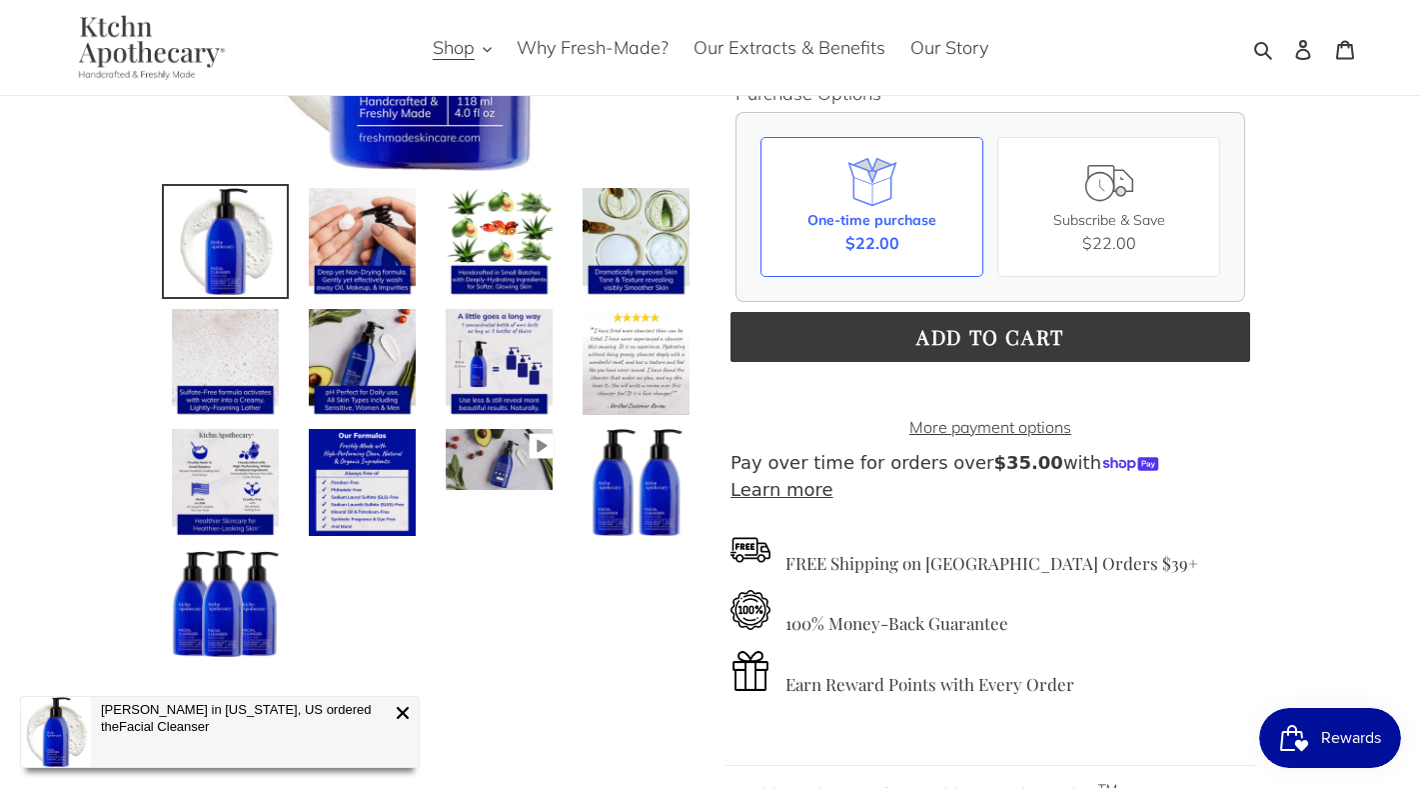
scroll to position [579, 0]
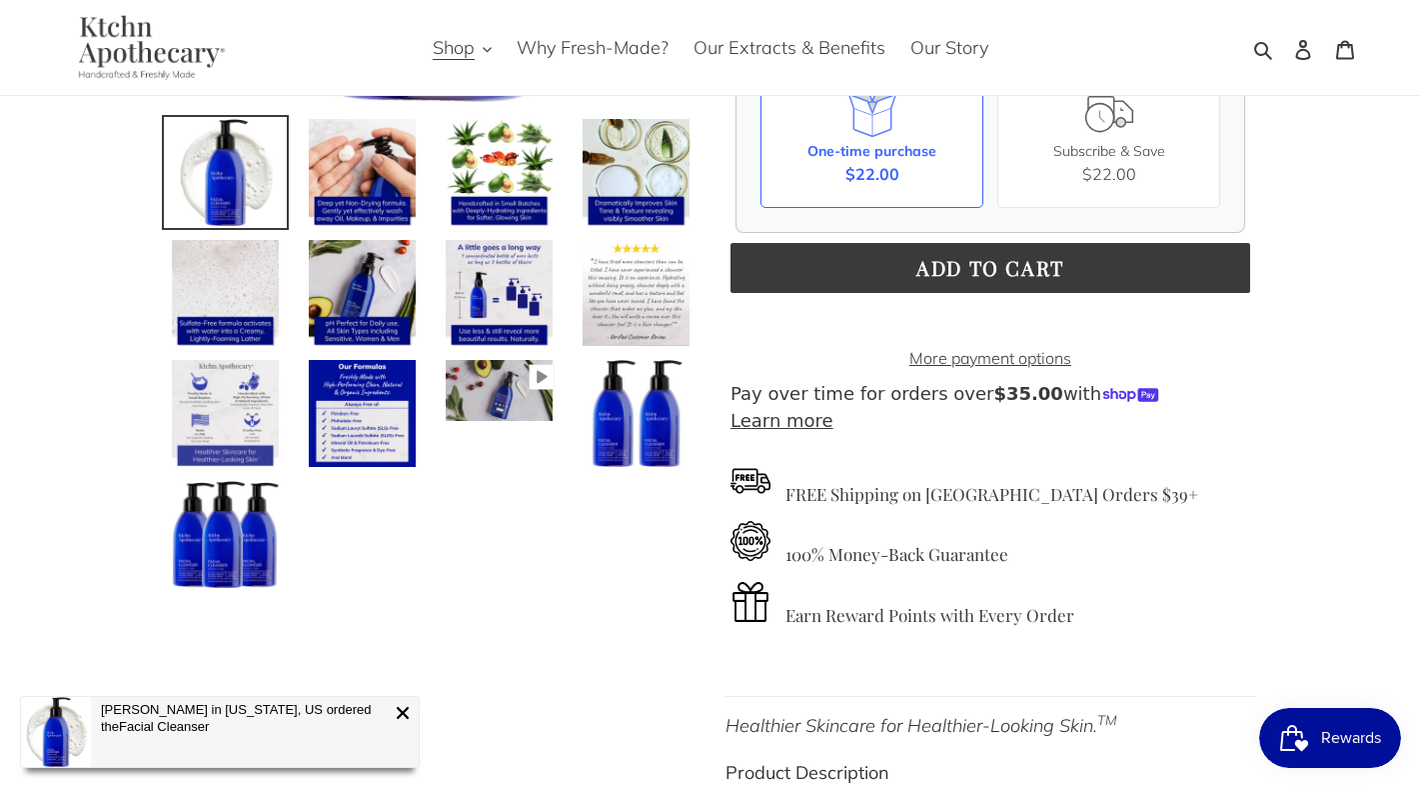
click at [227, 425] on img at bounding box center [225, 413] width 111 height 111
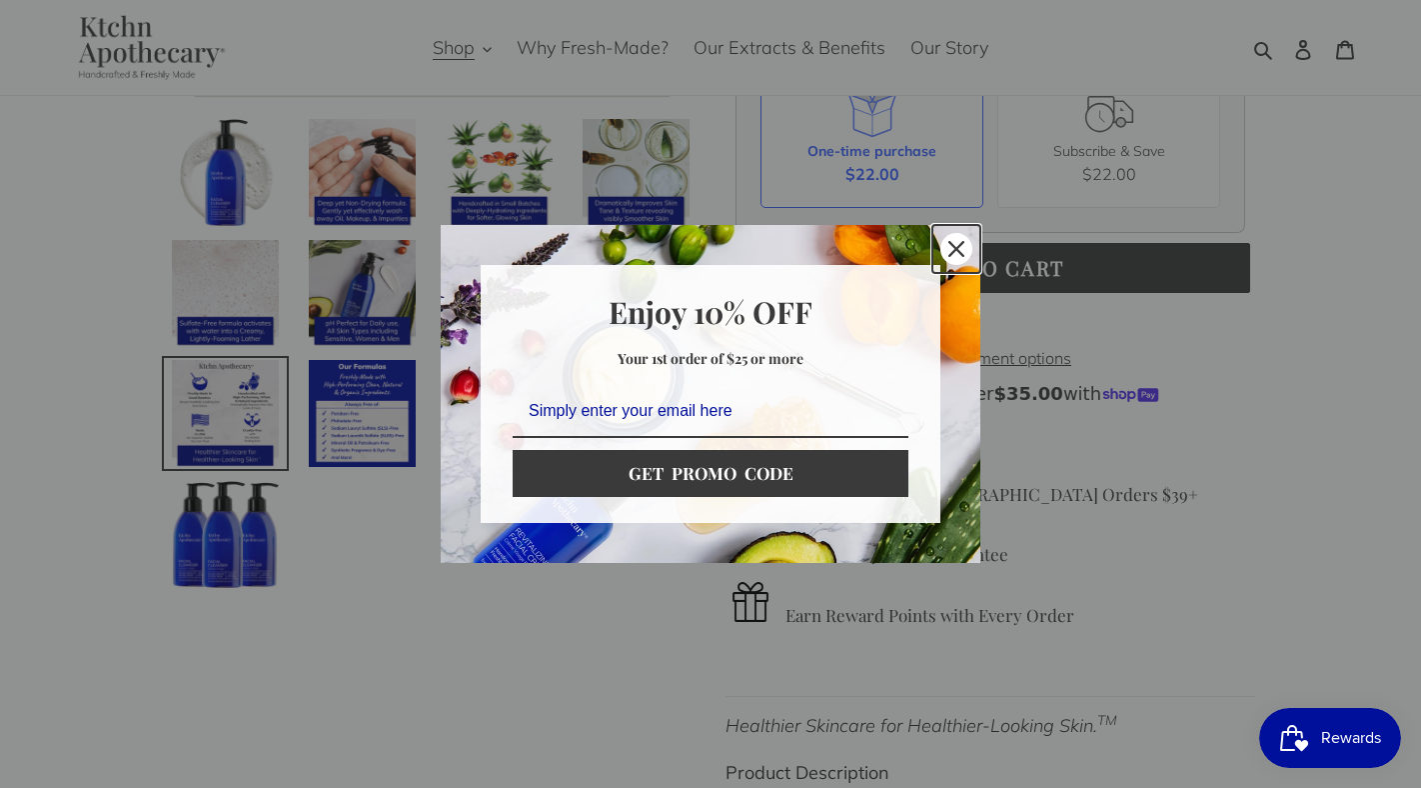
click at [950, 255] on icon "close icon" at bounding box center [957, 249] width 16 height 16
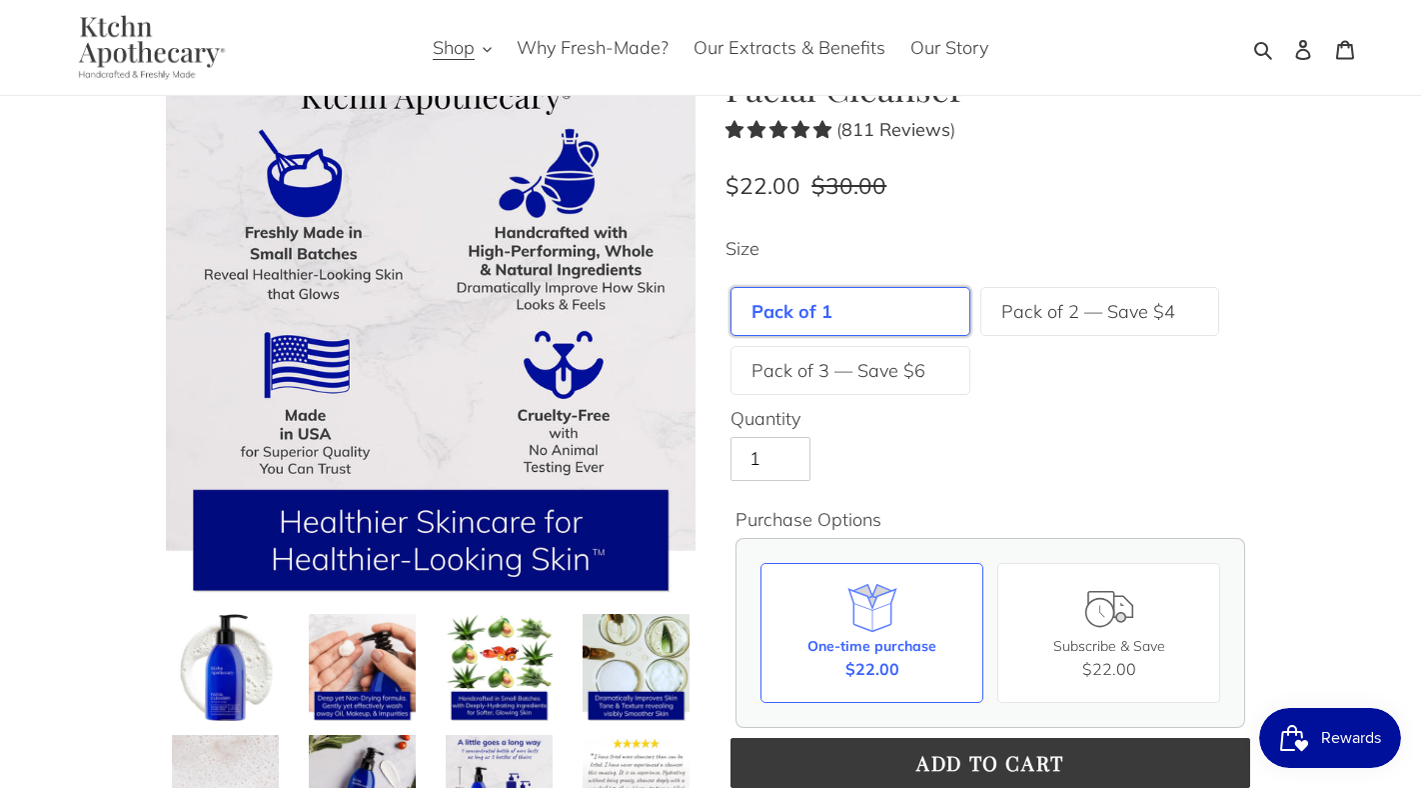
scroll to position [38, 0]
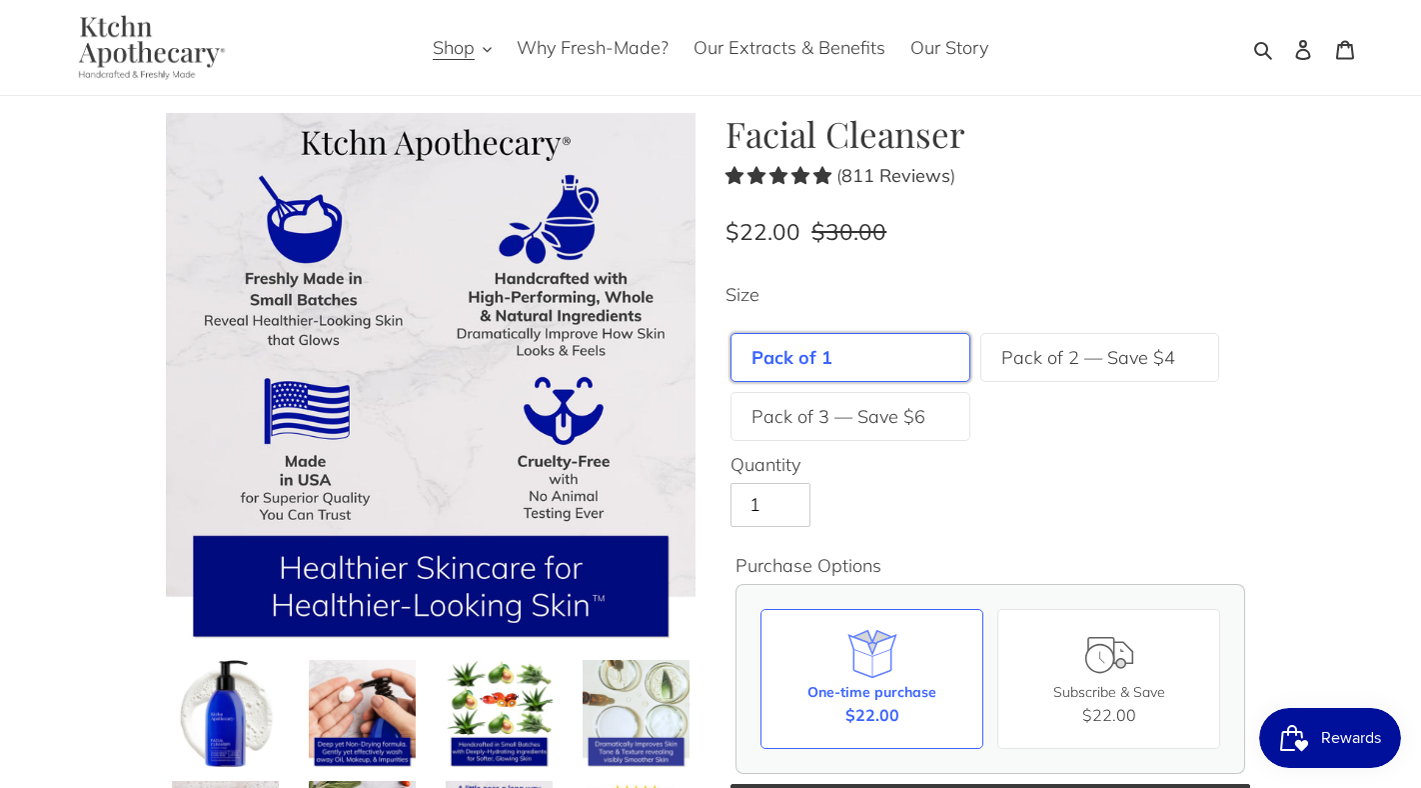
click at [651, 701] on img at bounding box center [636, 713] width 111 height 111
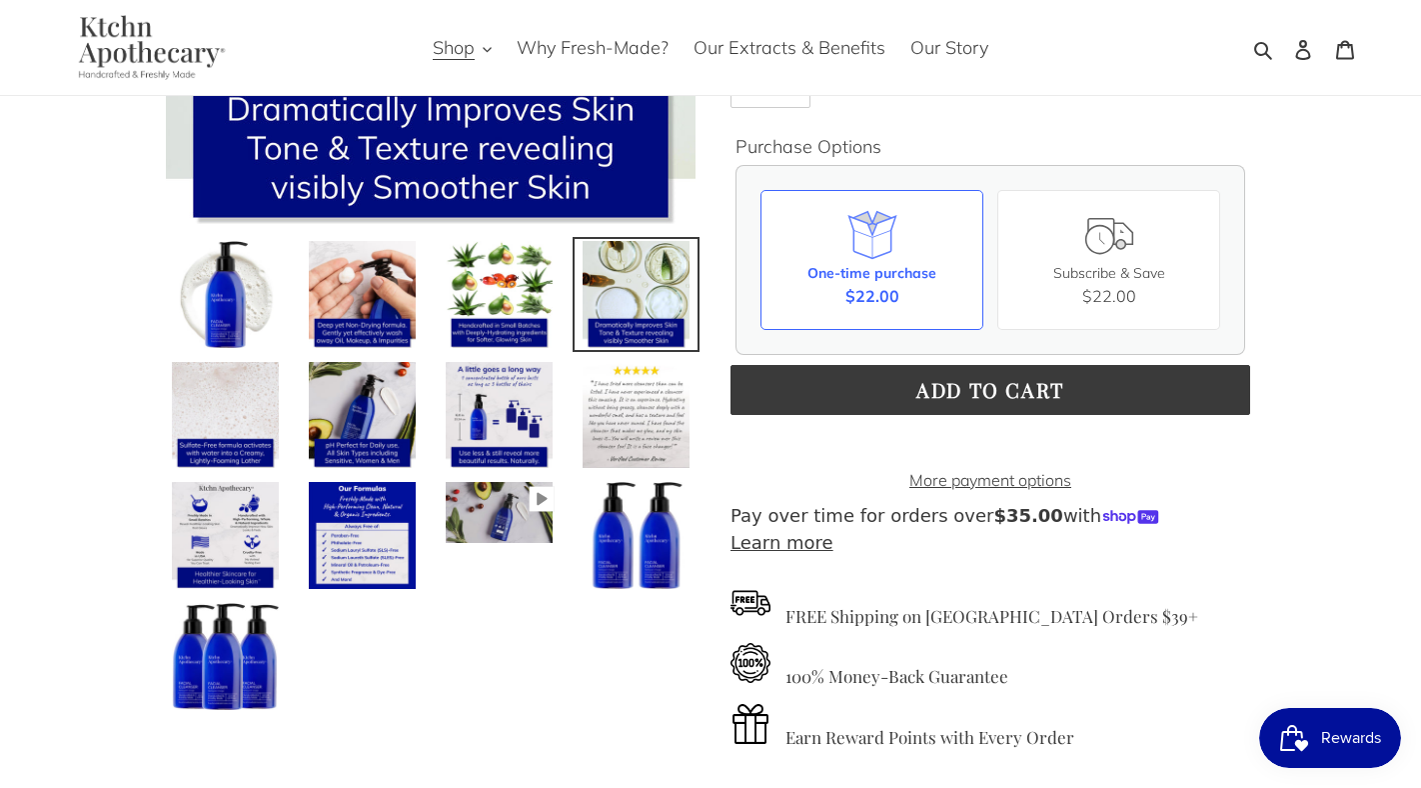
scroll to position [465, 0]
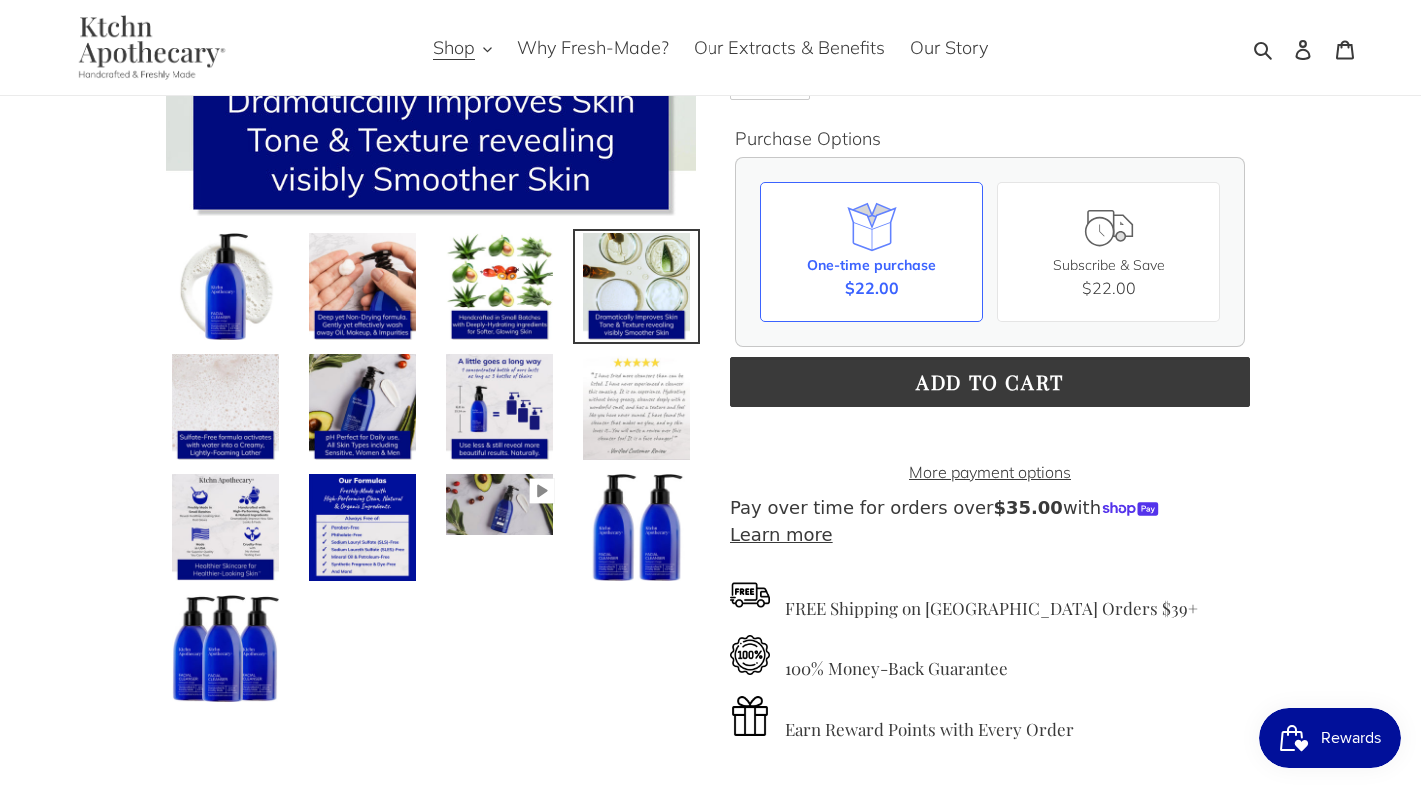
click at [644, 417] on img at bounding box center [636, 407] width 111 height 111
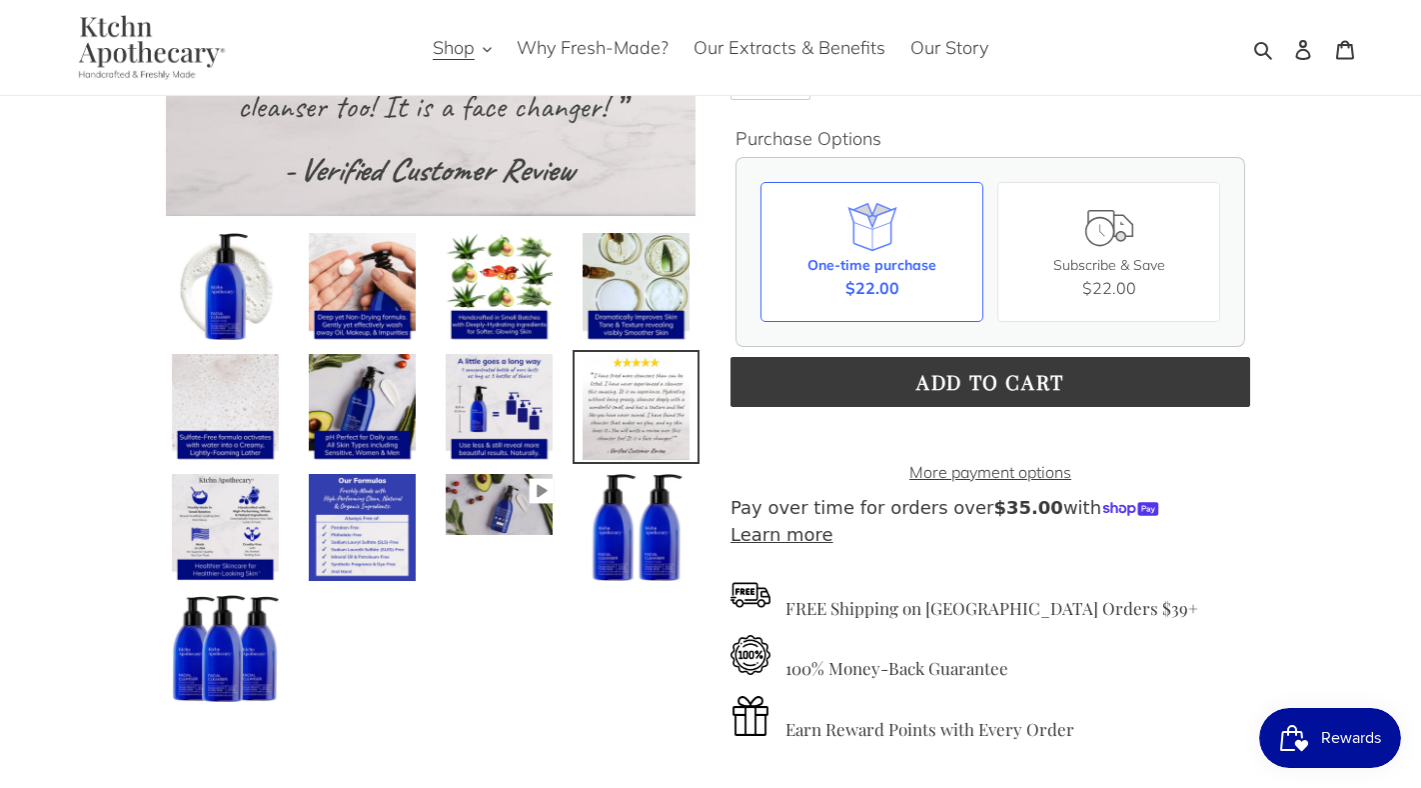
click at [402, 527] on img at bounding box center [362, 527] width 111 height 111
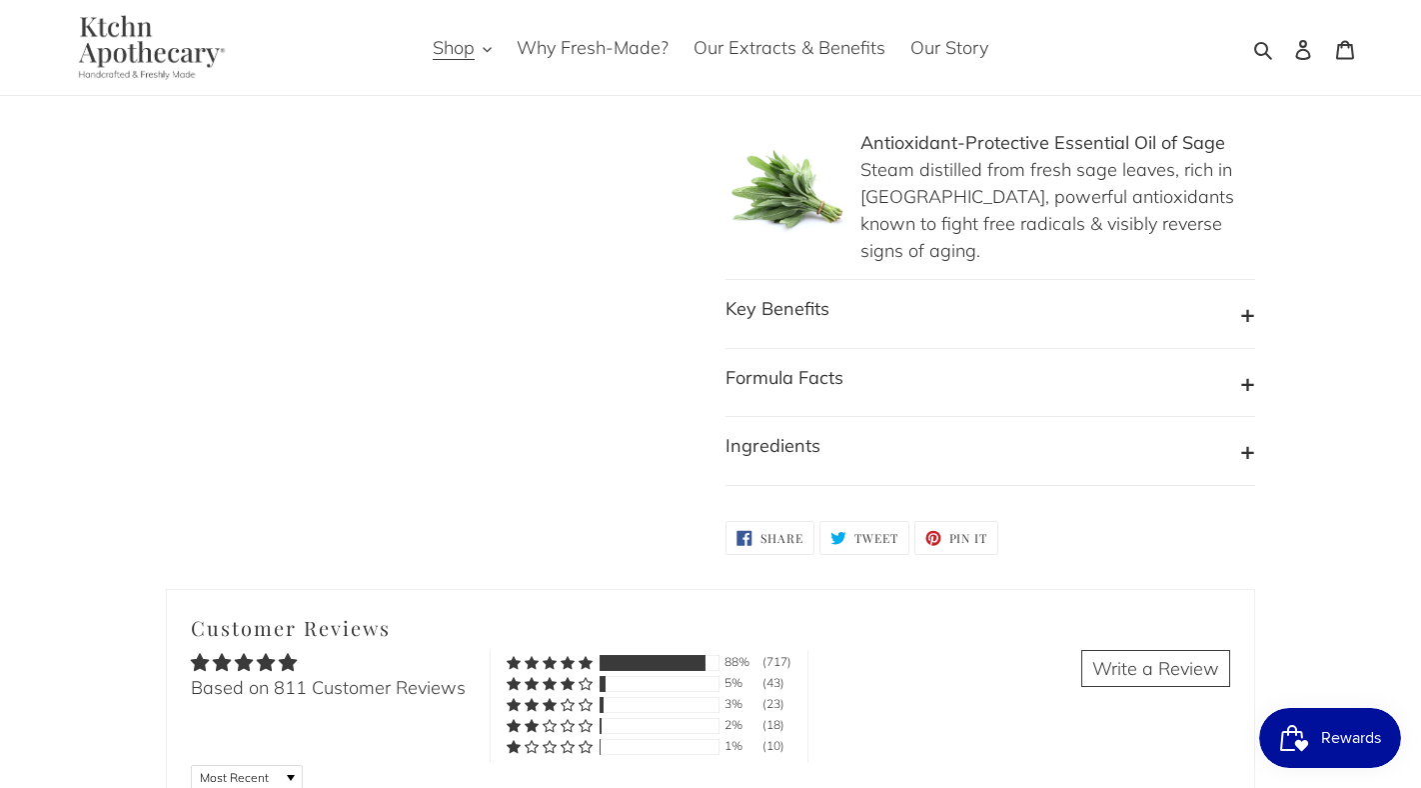
scroll to position [2071, 0]
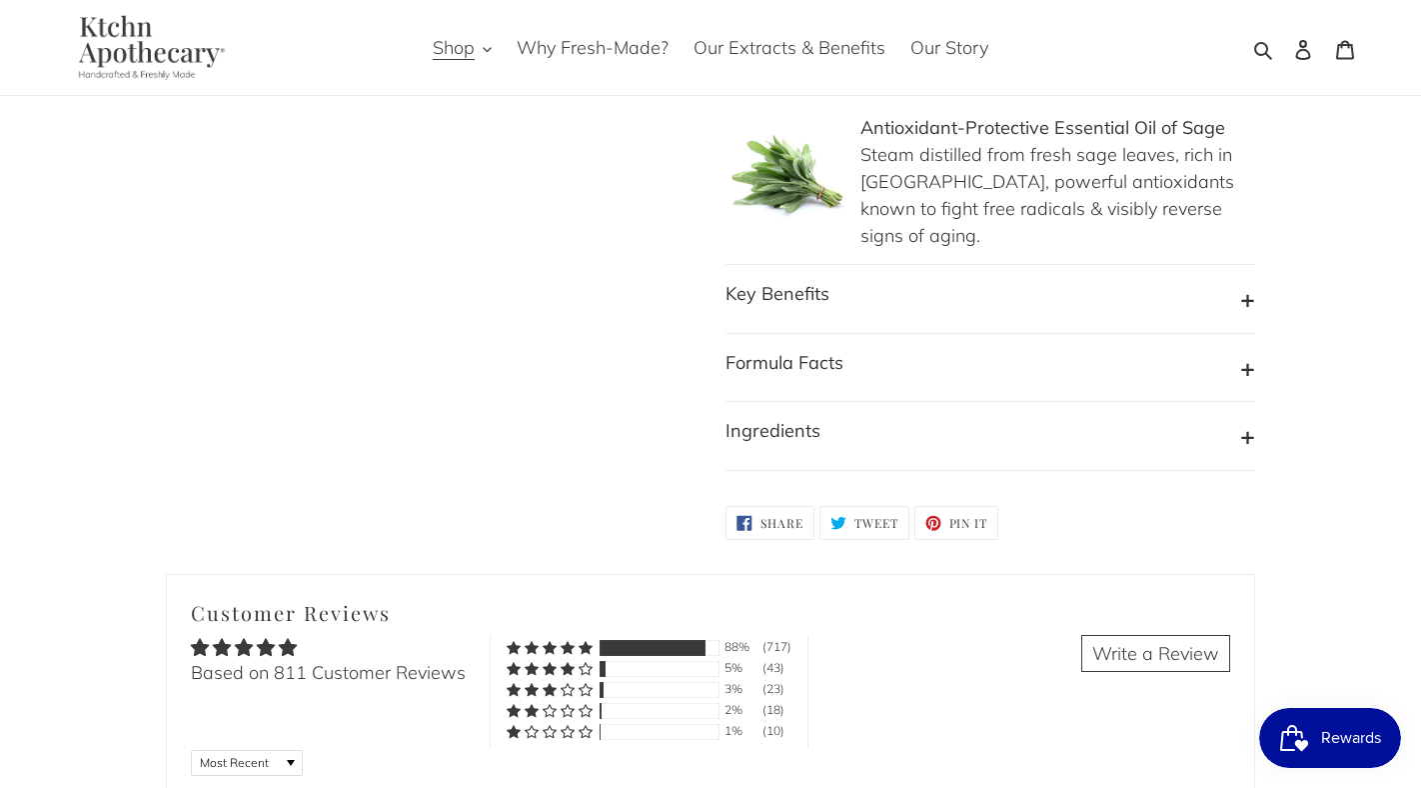
click at [1240, 417] on button "Ingredients" at bounding box center [991, 436] width 530 height 38
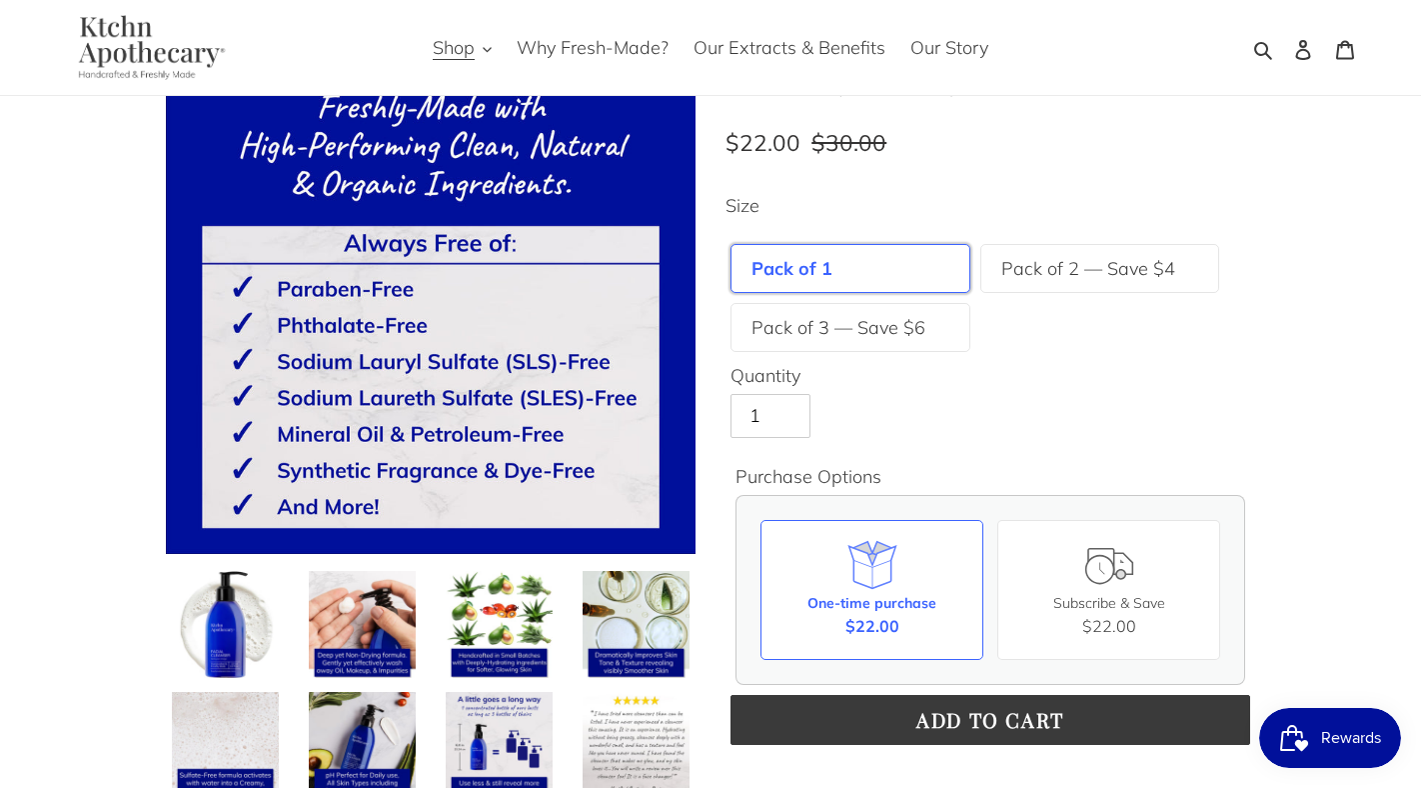
scroll to position [0, 0]
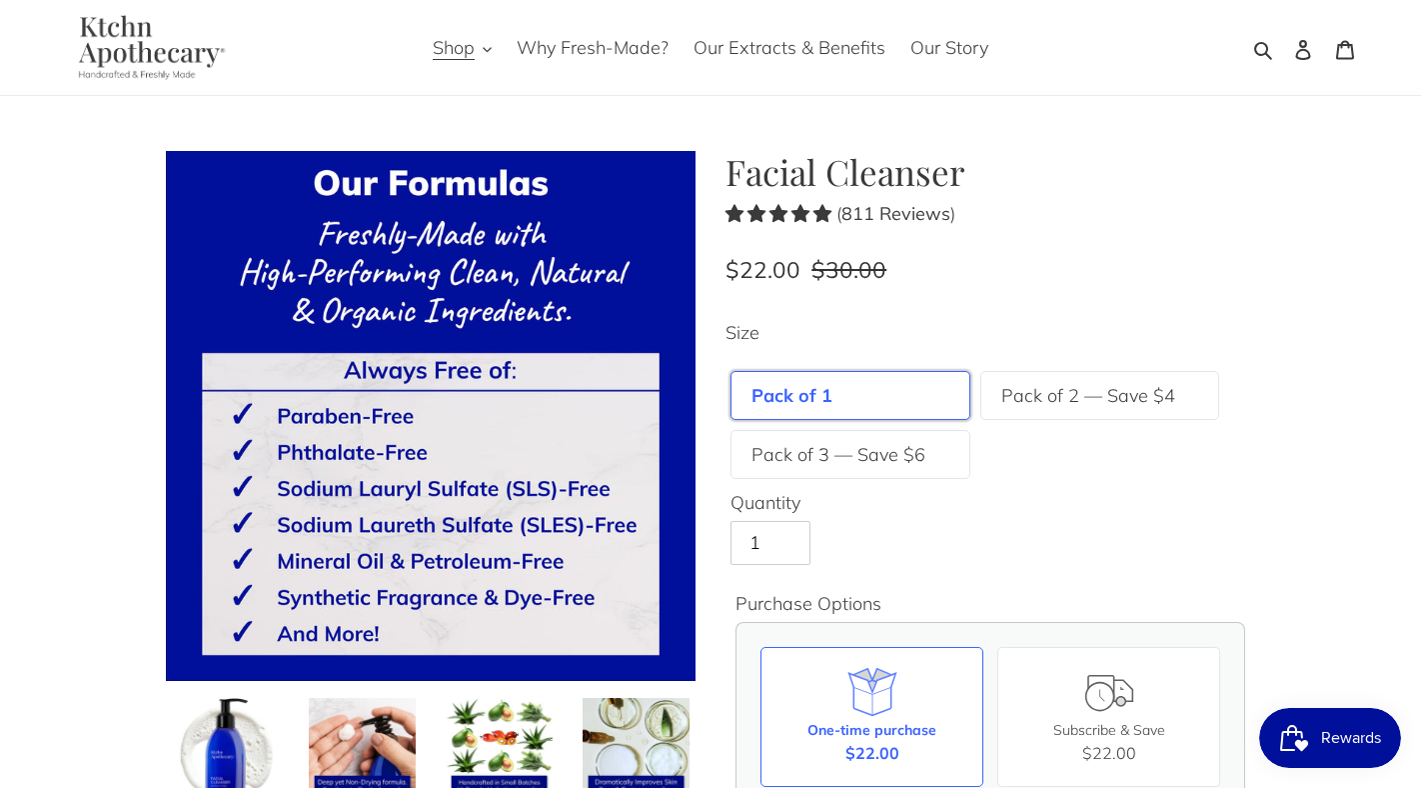
click at [220, 775] on div "Jenna in [US_STATE], [GEOGRAPHIC_DATA] ordered the Facial Moisturizer" at bounding box center [245, 791] width 288 height 34
click at [219, 746] on img at bounding box center [225, 751] width 111 height 111
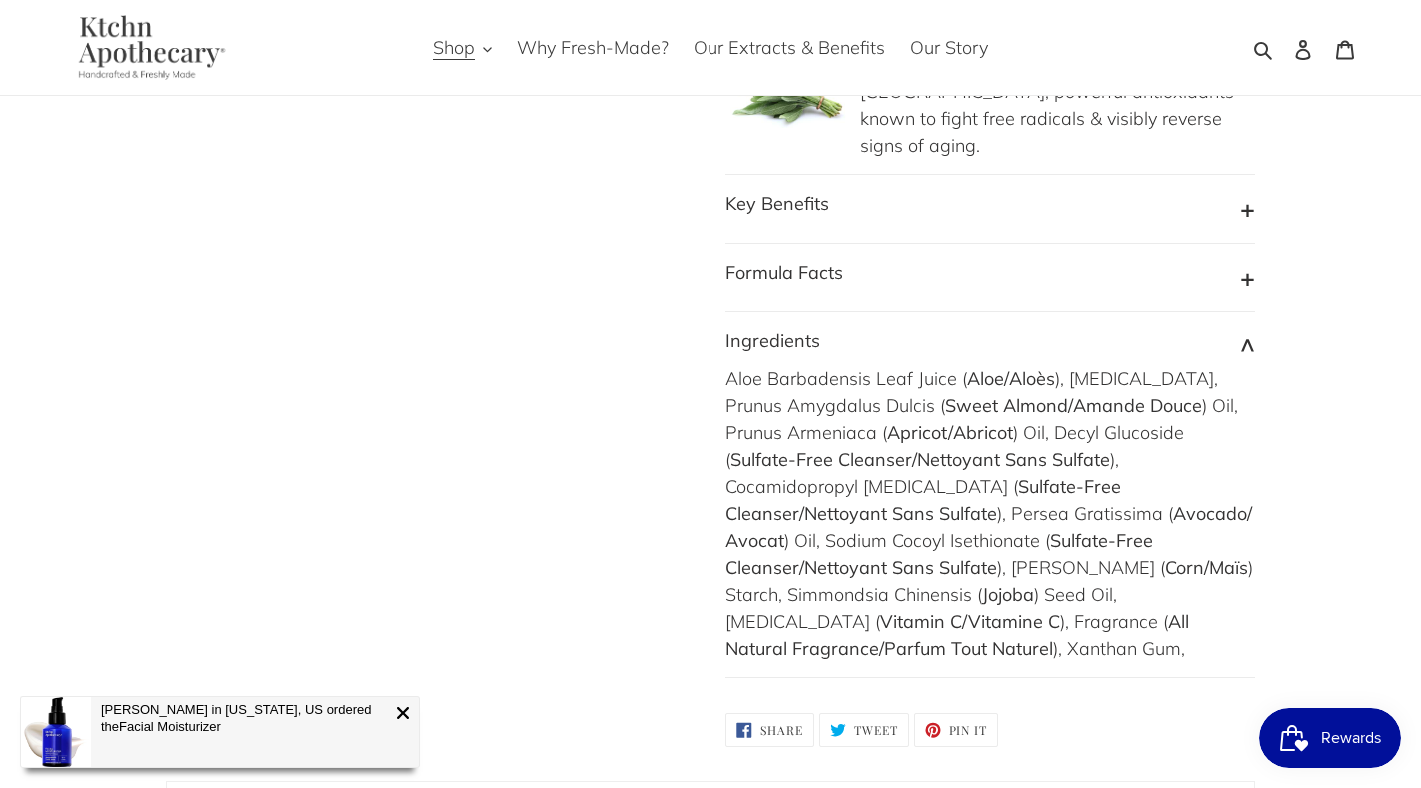
scroll to position [2153, 0]
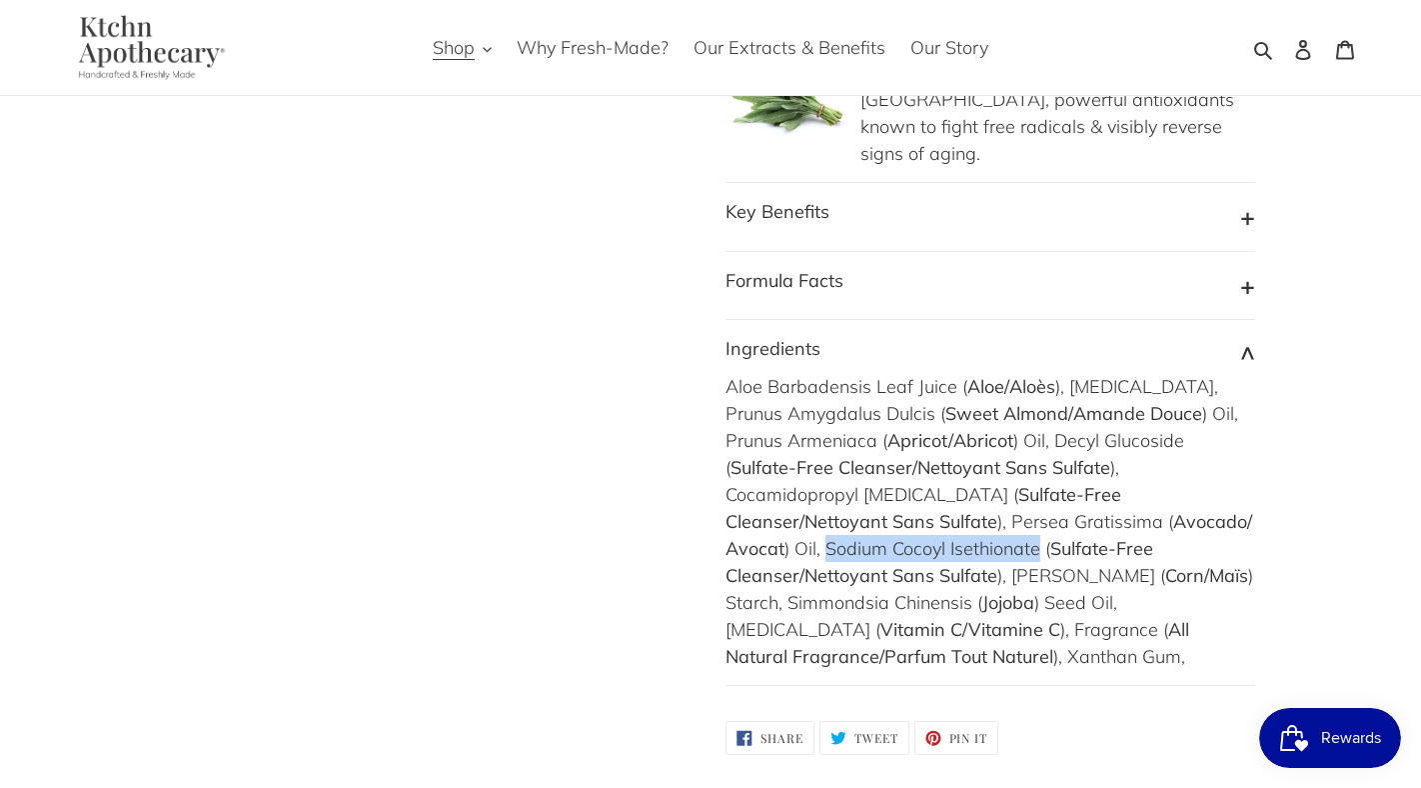
drag, startPoint x: 1010, startPoint y: 486, endPoint x: 1217, endPoint y: 480, distance: 208.0
click at [1217, 480] on div "Aloe Barbadensis Leaf Juice ( Aloe/Aloès ), [MEDICAL_DATA], Prunus Amygdalus Du…" at bounding box center [991, 521] width 530 height 297
copy div "Sodium Cocoyl Isethionate"
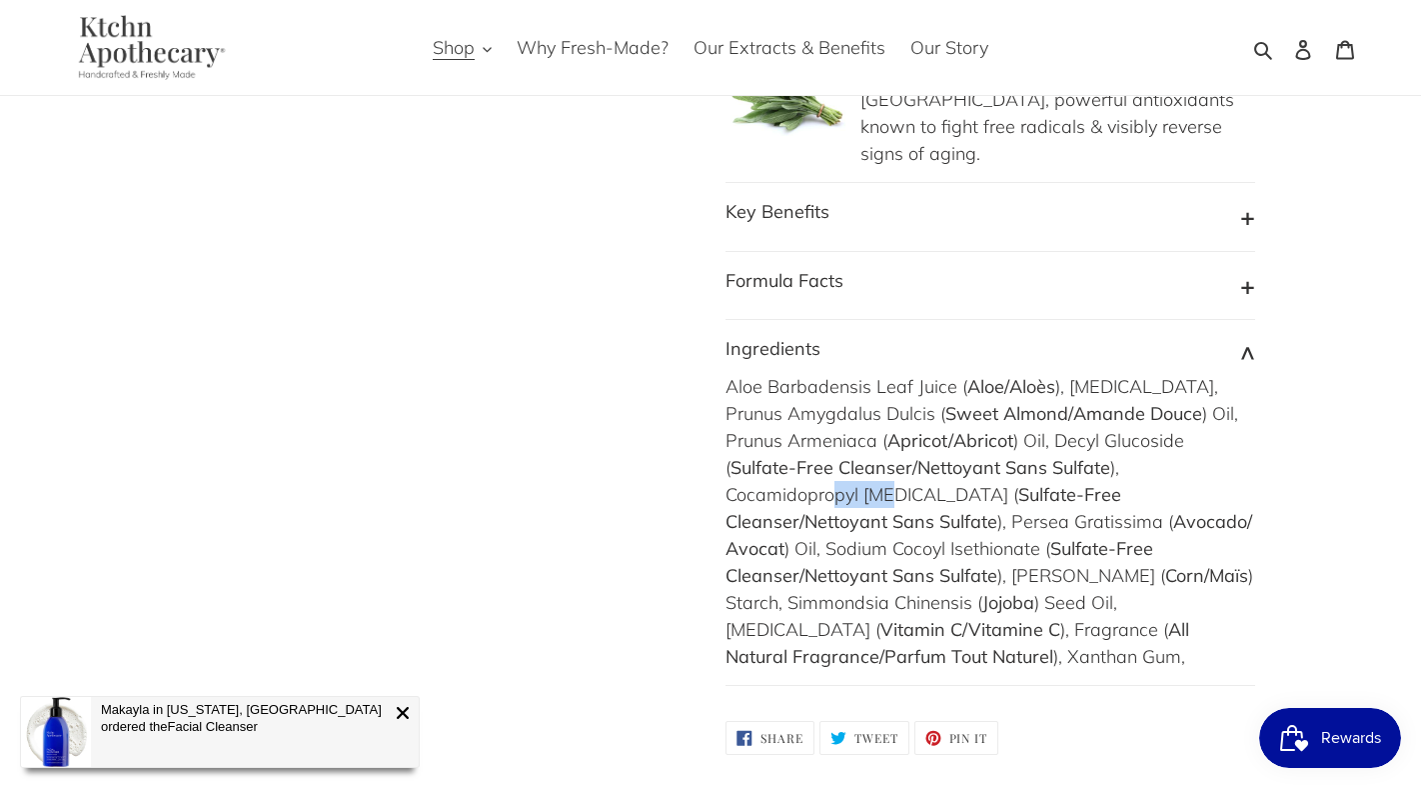
drag, startPoint x: 1174, startPoint y: 433, endPoint x: 1114, endPoint y: 433, distance: 60.0
click at [1115, 433] on div "Aloe Barbadensis Leaf Juice ( Aloe/Aloès ), [MEDICAL_DATA], Prunus Amygdalus Du…" at bounding box center [991, 521] width 530 height 297
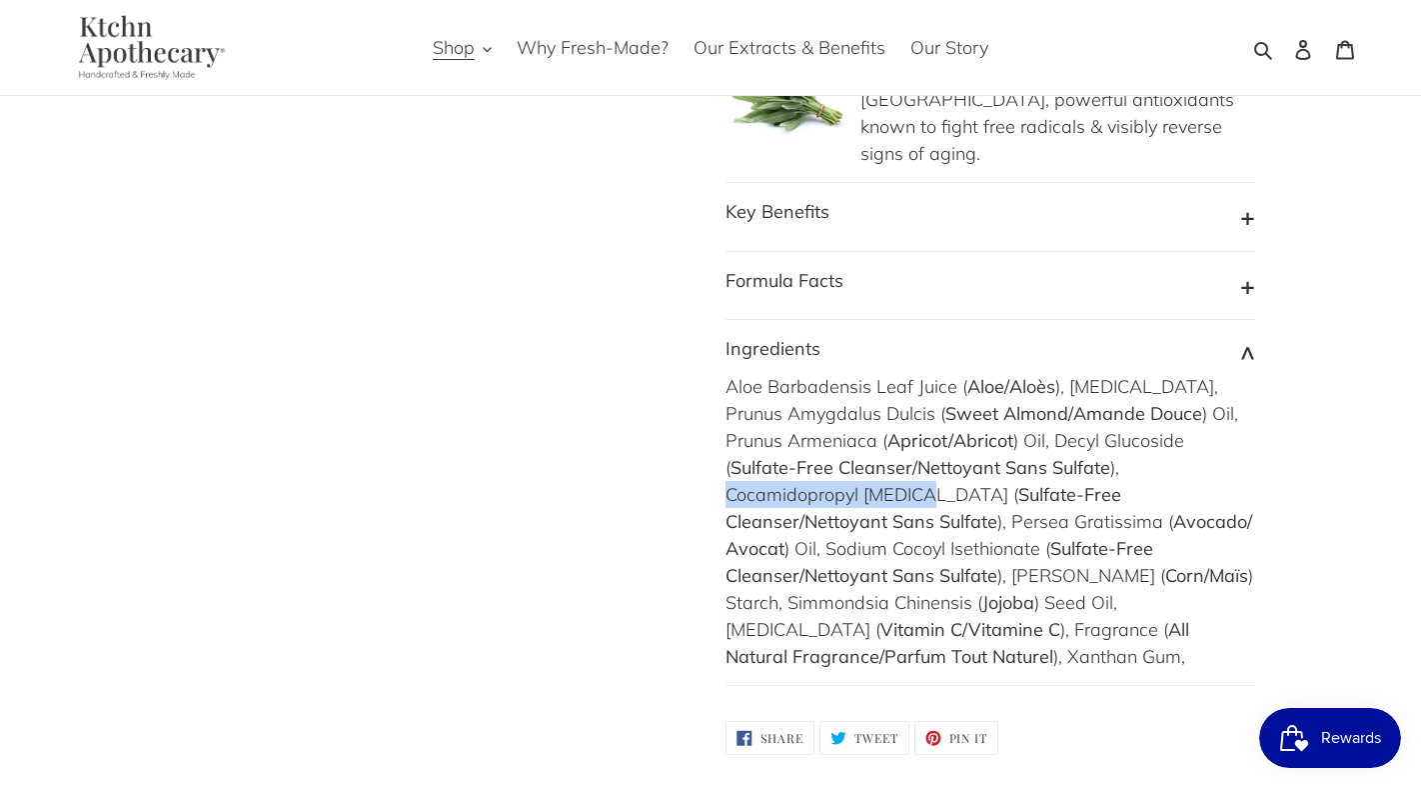
drag, startPoint x: 1011, startPoint y: 435, endPoint x: 1209, endPoint y: 431, distance: 198.9
click at [1209, 431] on div "Aloe Barbadensis Leaf Juice ( Aloe/Aloès ), [MEDICAL_DATA], Prunus Amygdalus Du…" at bounding box center [991, 521] width 530 height 297
copy div "Cocamidopropyl [MEDICAL_DATA]"
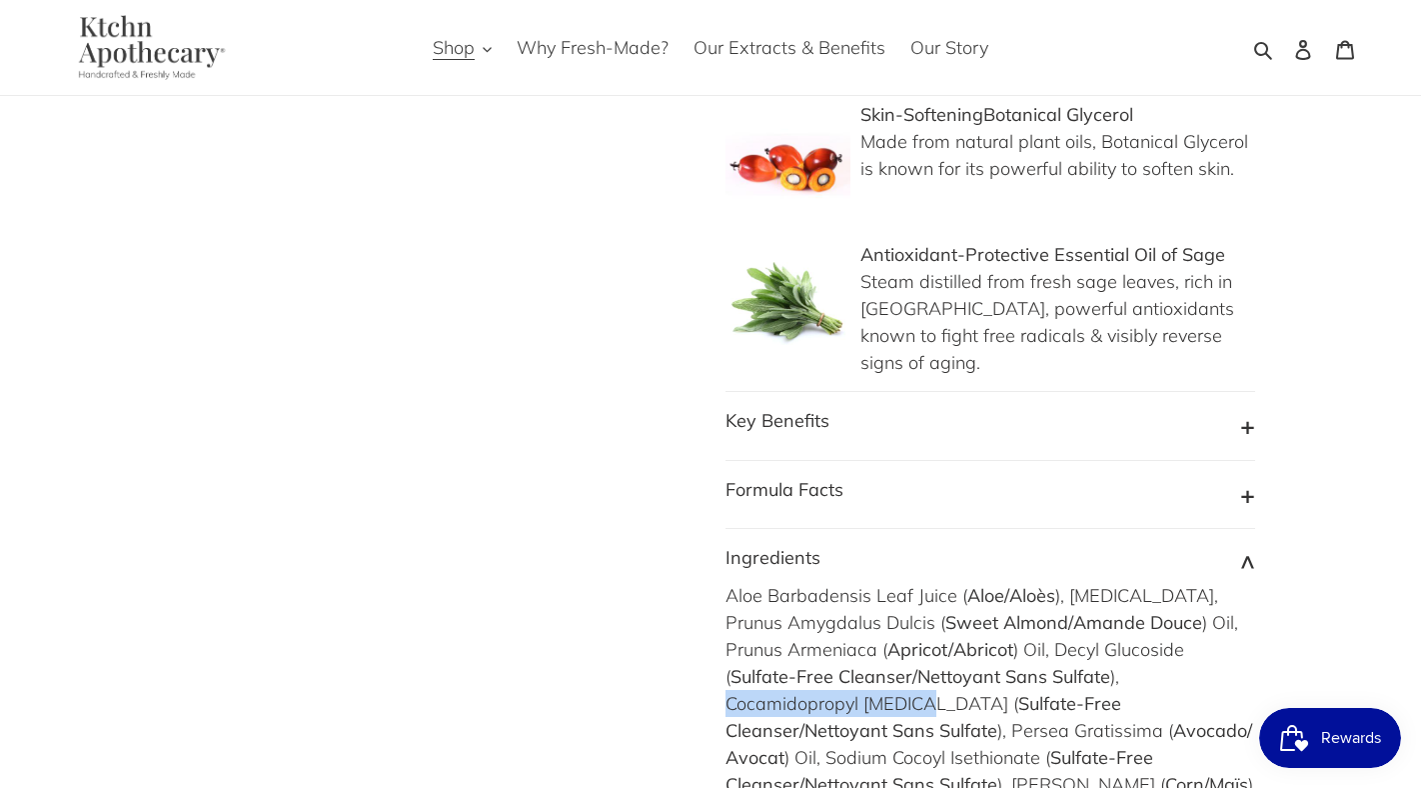
scroll to position [1888, 0]
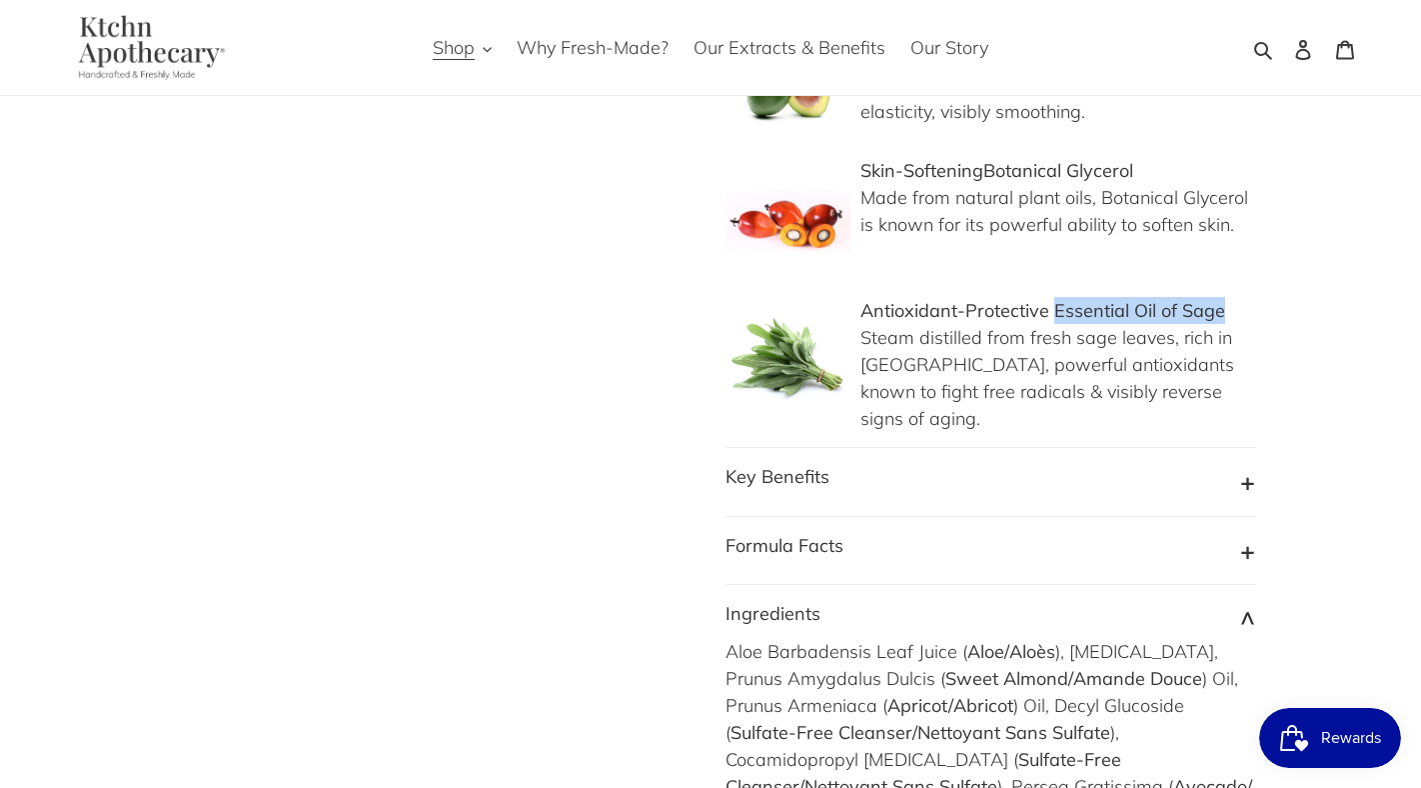
drag, startPoint x: 1056, startPoint y: 273, endPoint x: 1219, endPoint y: 272, distance: 163.9
click at [1219, 299] on b "Antioxidant-Protective Essential Oil of Sage" at bounding box center [1043, 310] width 365 height 23
copy b "Essential Oil of Sage"
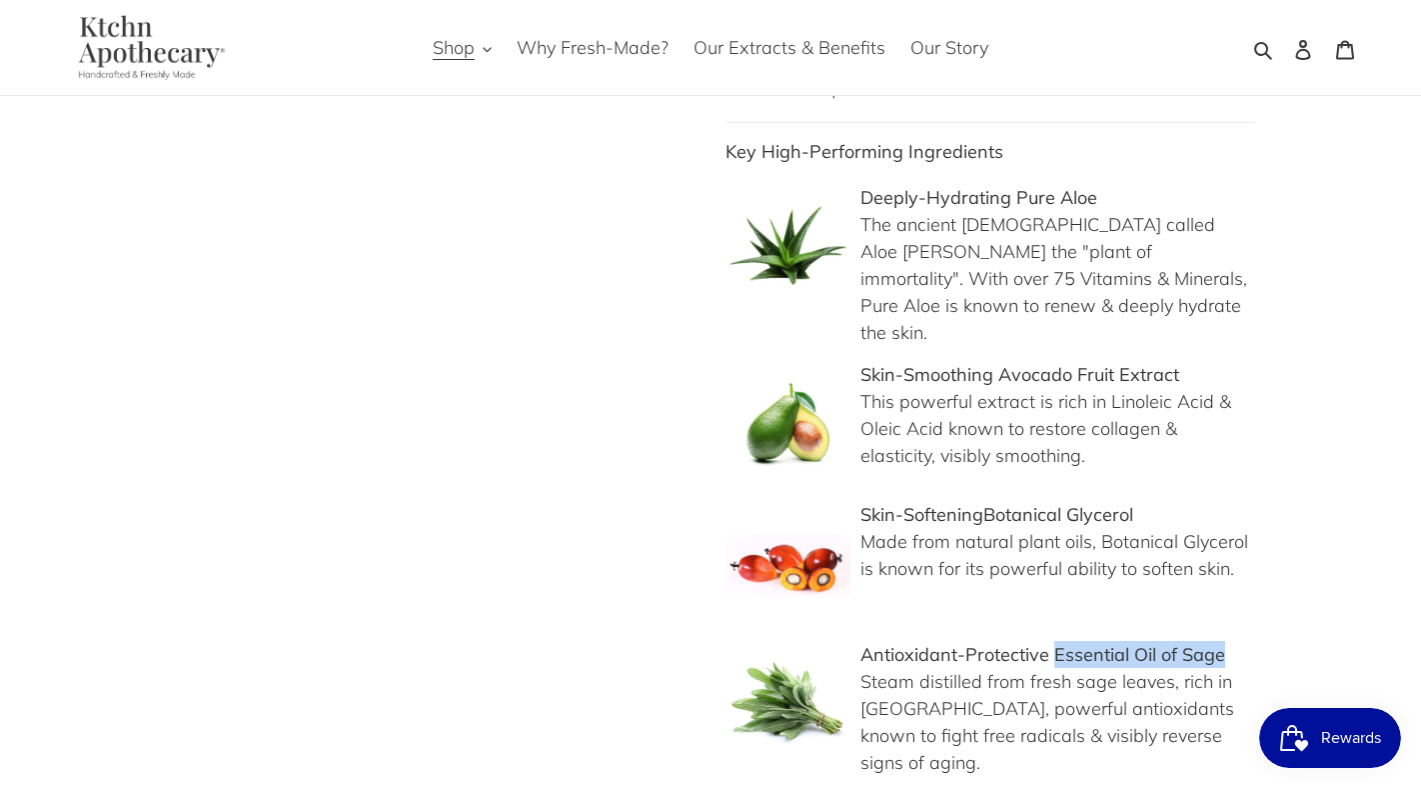
scroll to position [1848, 0]
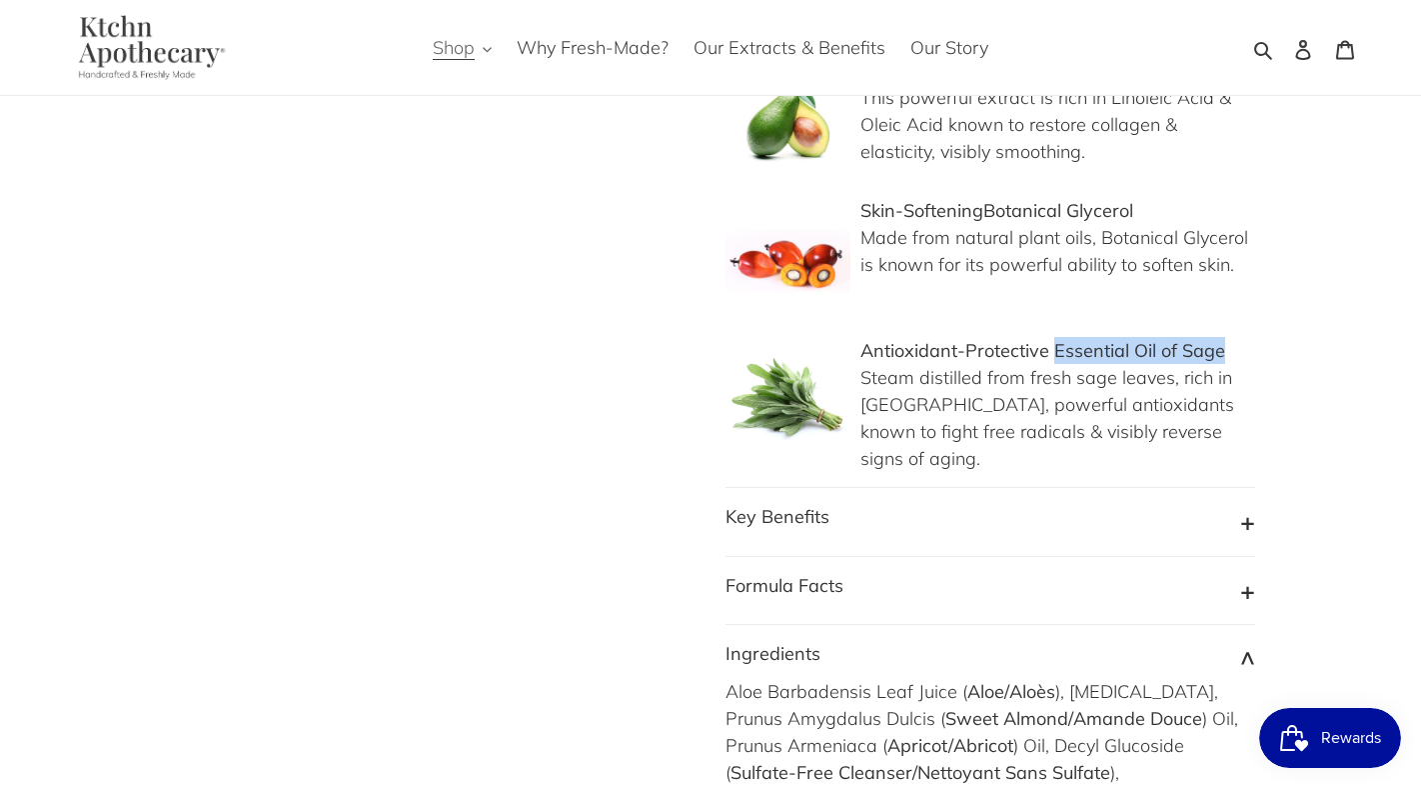
click at [473, 56] on span "Shop" at bounding box center [454, 48] width 42 height 24
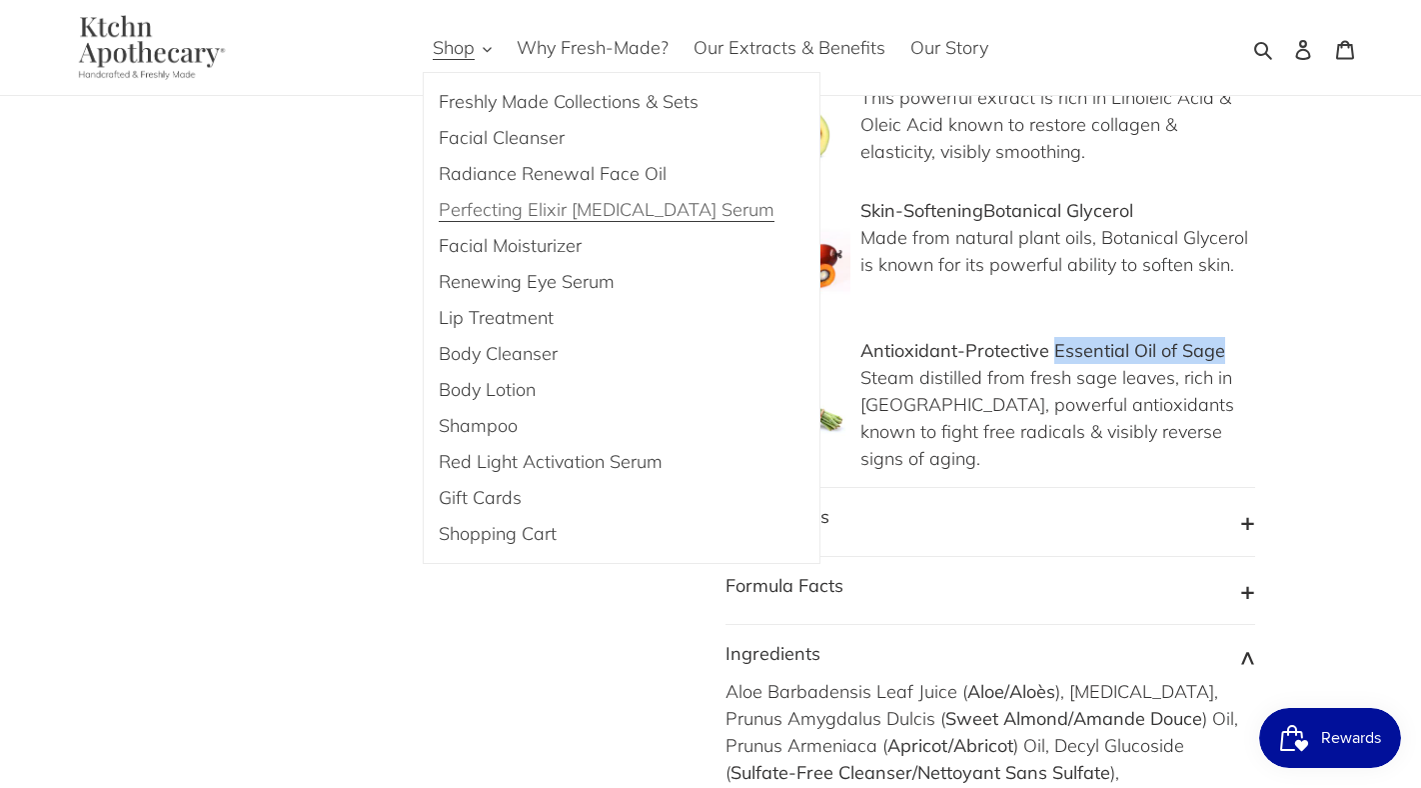
click at [490, 205] on span "Perfecting Elixir [MEDICAL_DATA] Serum" at bounding box center [607, 210] width 336 height 24
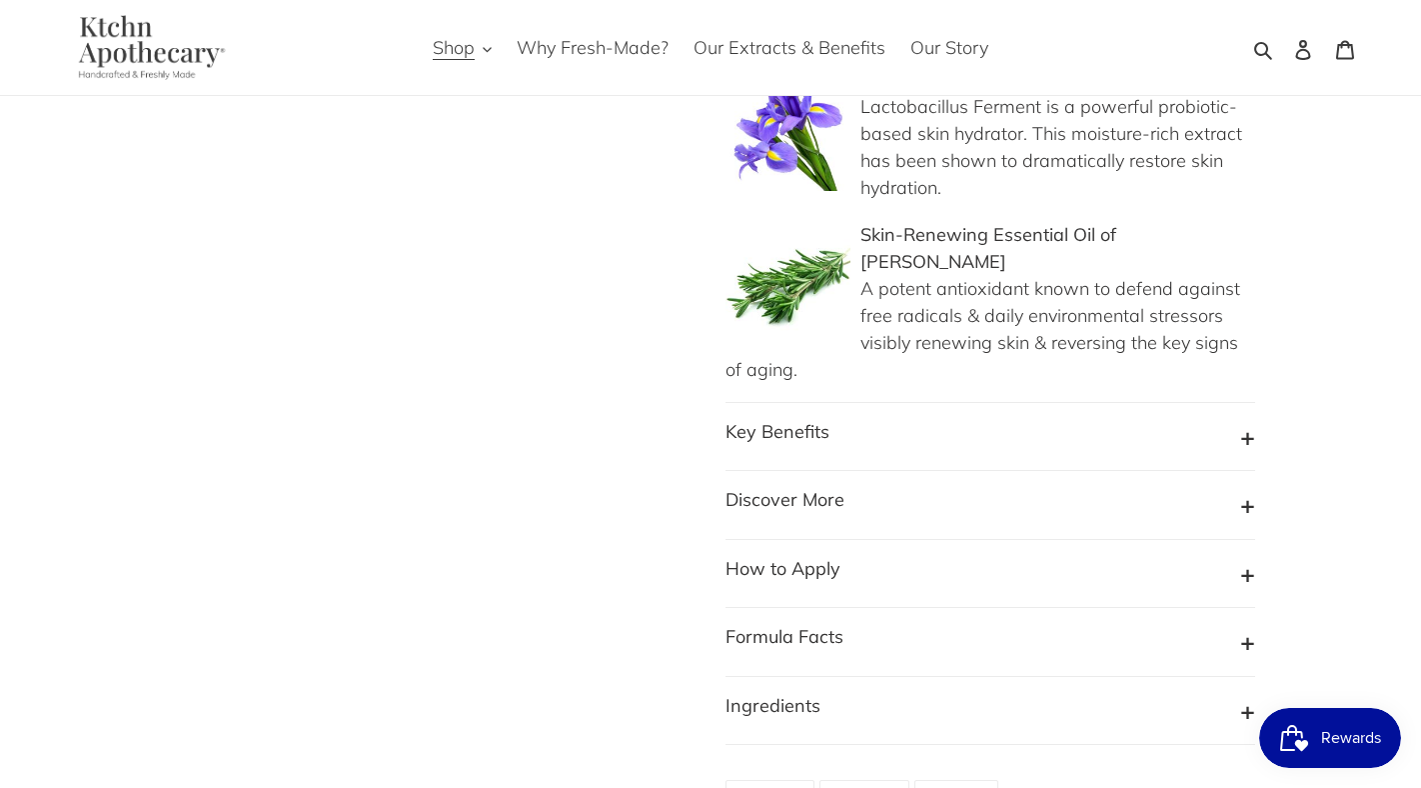
scroll to position [1907, 0]
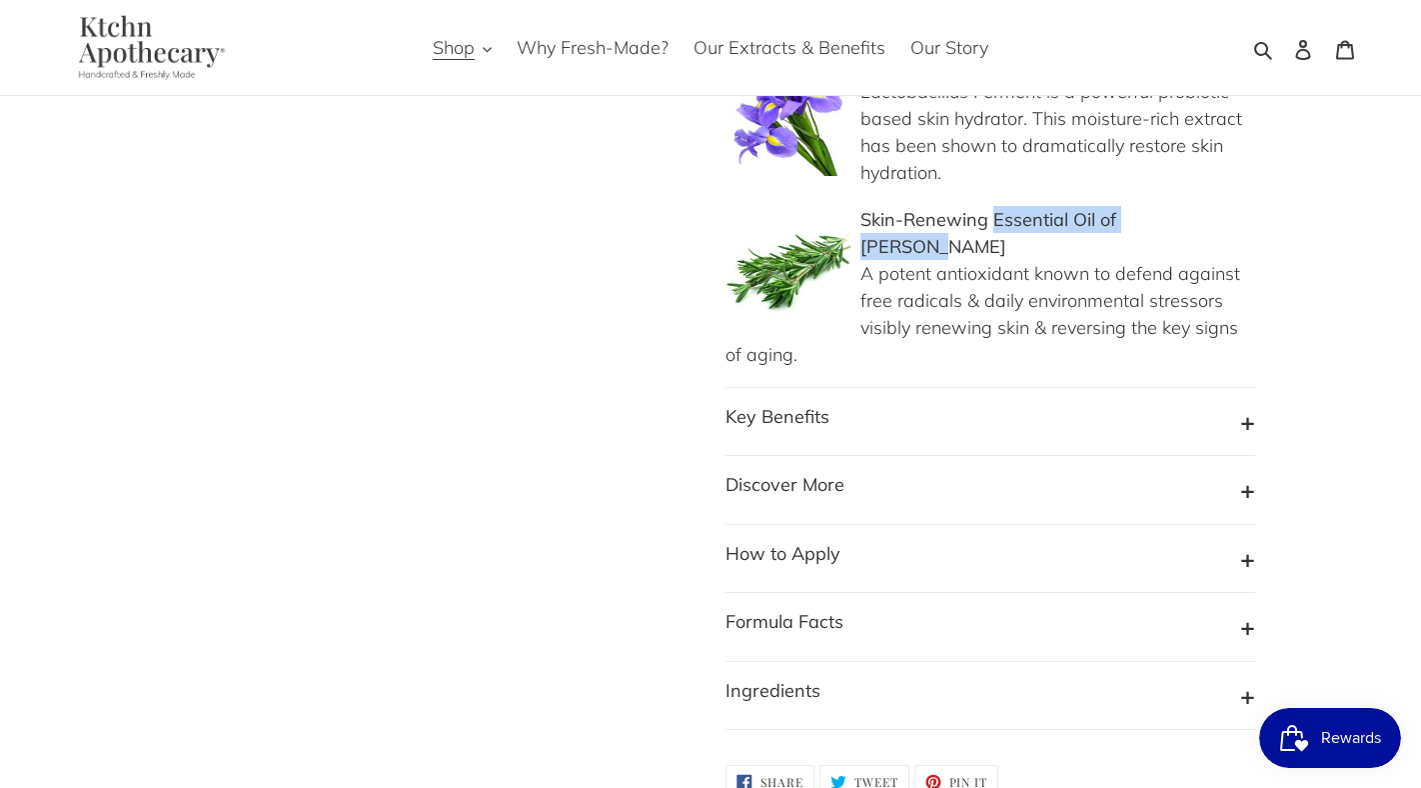
drag, startPoint x: 1213, startPoint y: 189, endPoint x: 993, endPoint y: 187, distance: 220.9
click at [993, 206] on p "Skin-Renewing Essential Oil of Rosemary A potent antioxidant known to defend ag…" at bounding box center [991, 287] width 530 height 162
copy b "Essential Oil of Rosemary"
click at [1243, 677] on button "Ingredients" at bounding box center [991, 696] width 530 height 38
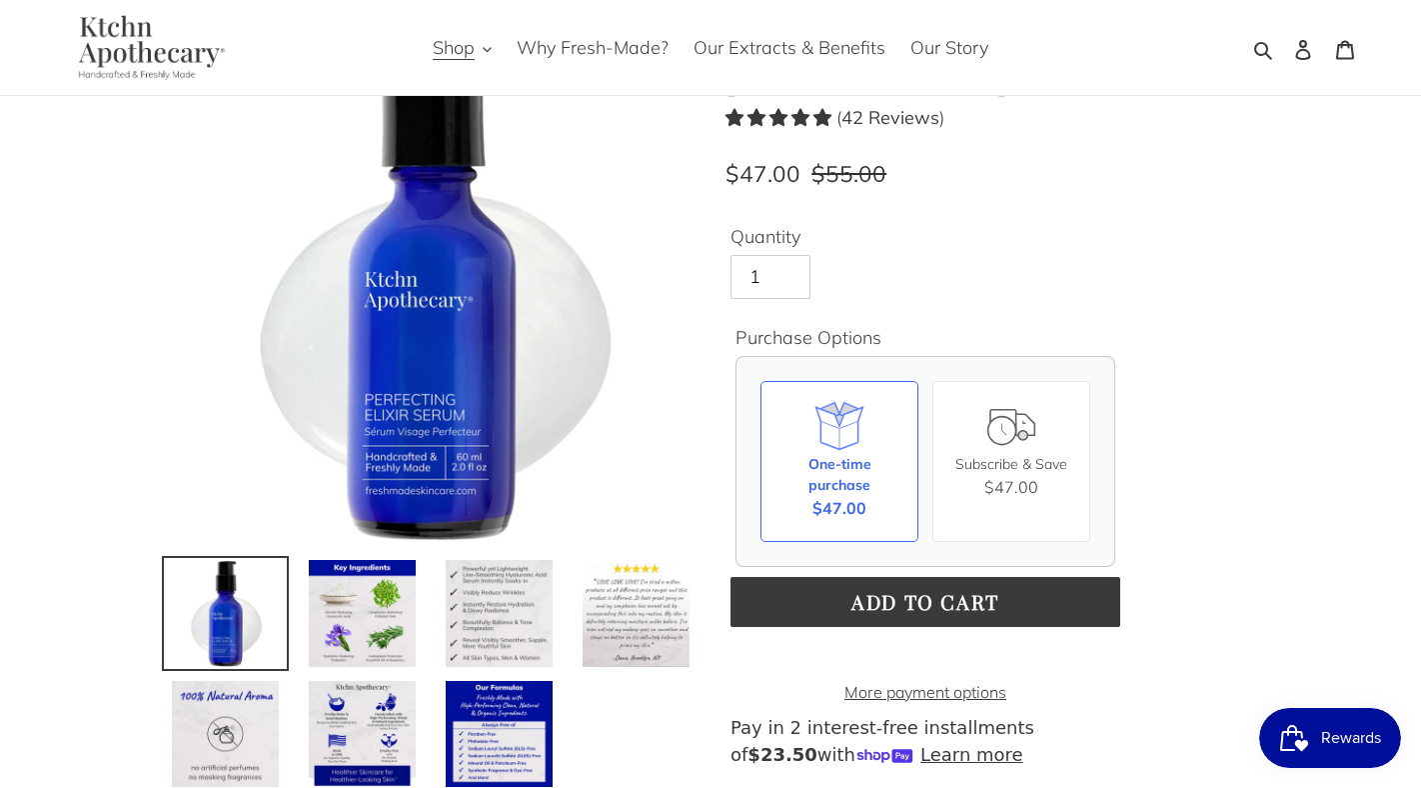
scroll to position [0, 0]
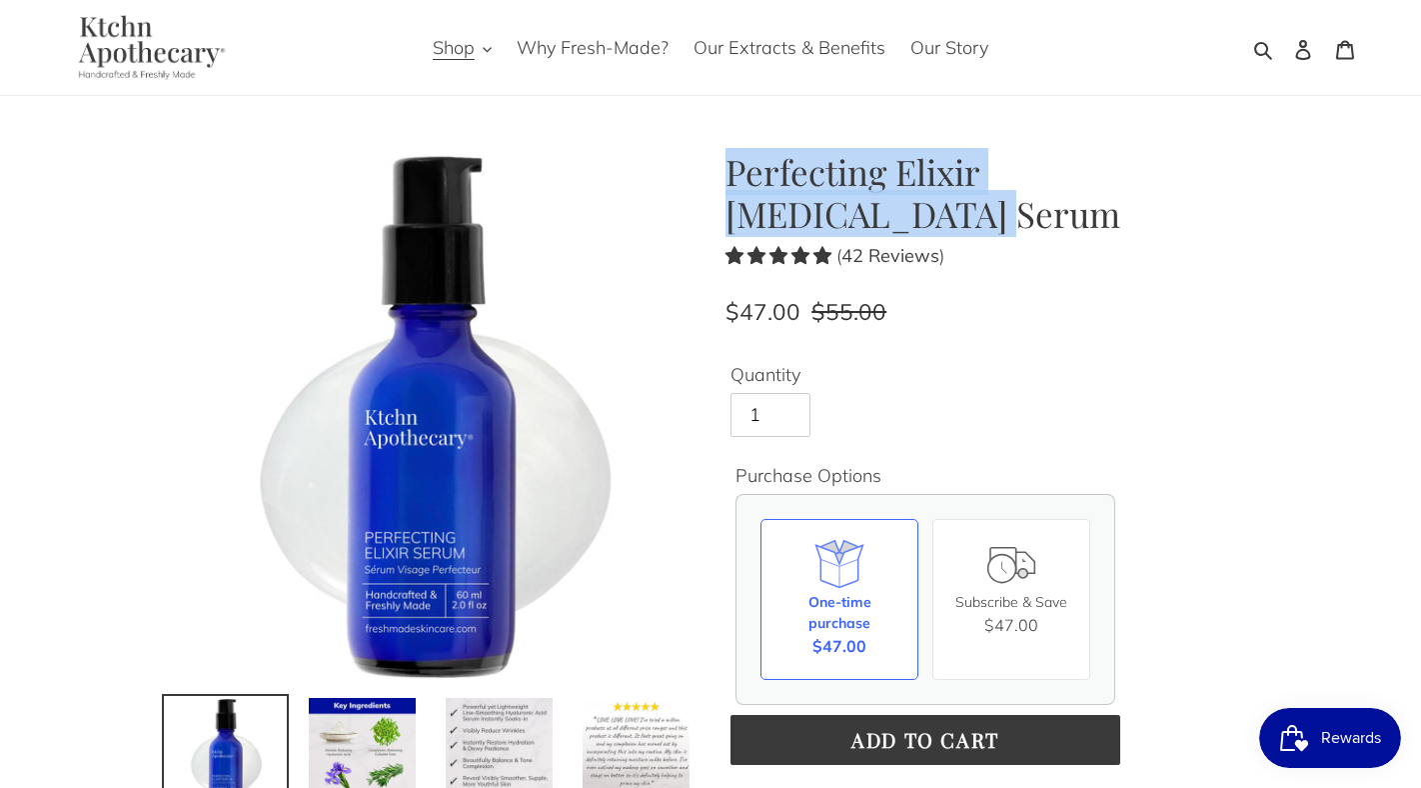
drag, startPoint x: 1241, startPoint y: 169, endPoint x: 733, endPoint y: 159, distance: 508.9
click at [733, 159] on h1 "Perfecting Elixir [MEDICAL_DATA] Serum" at bounding box center [991, 193] width 530 height 84
drag, startPoint x: 837, startPoint y: 220, endPoint x: 731, endPoint y: 174, distance: 115.5
click at [731, 174] on h1 "Perfecting Elixir [MEDICAL_DATA] Serum" at bounding box center [991, 193] width 530 height 84
copy h1 "Perfecting Elixir [MEDICAL_DATA] Serum"
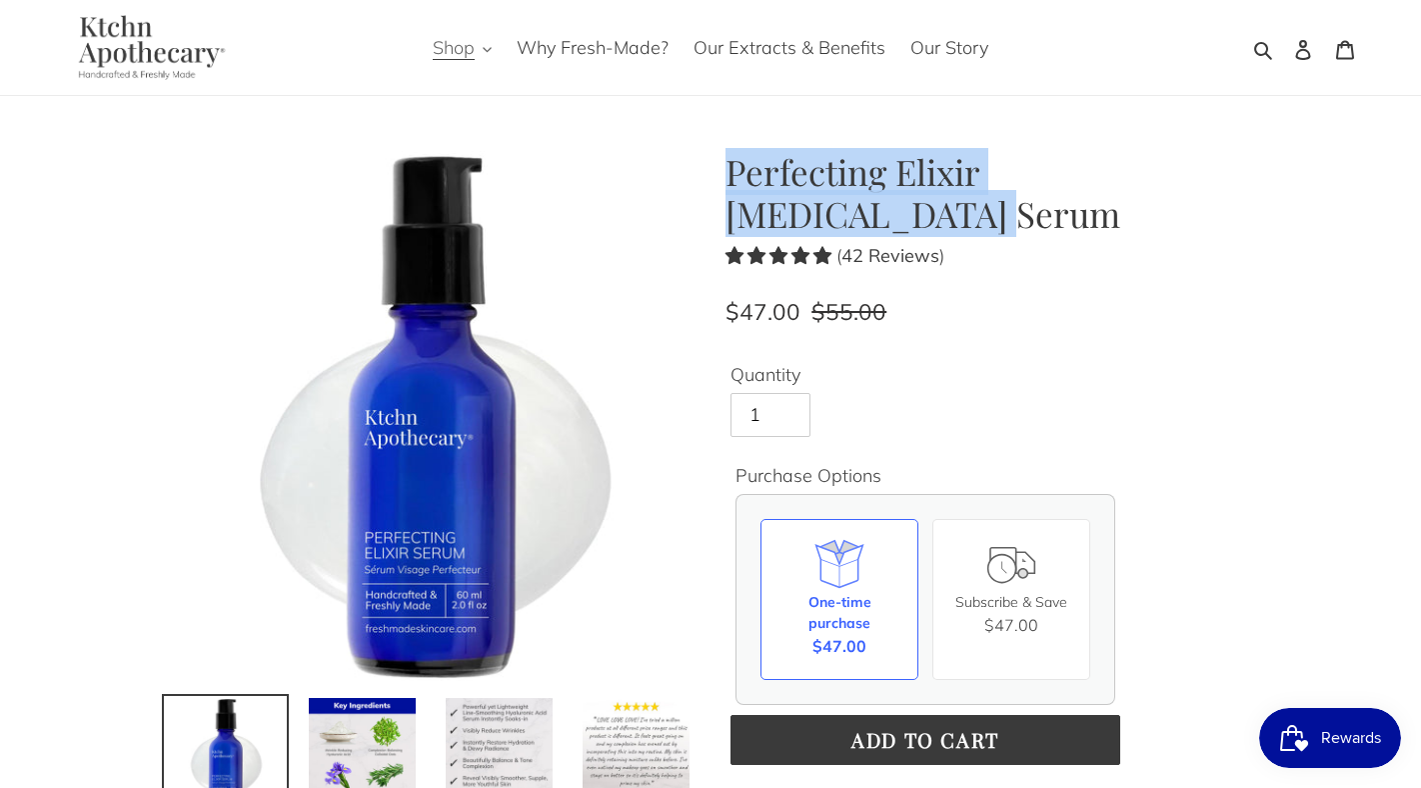
click at [471, 56] on span "Shop" at bounding box center [454, 48] width 42 height 24
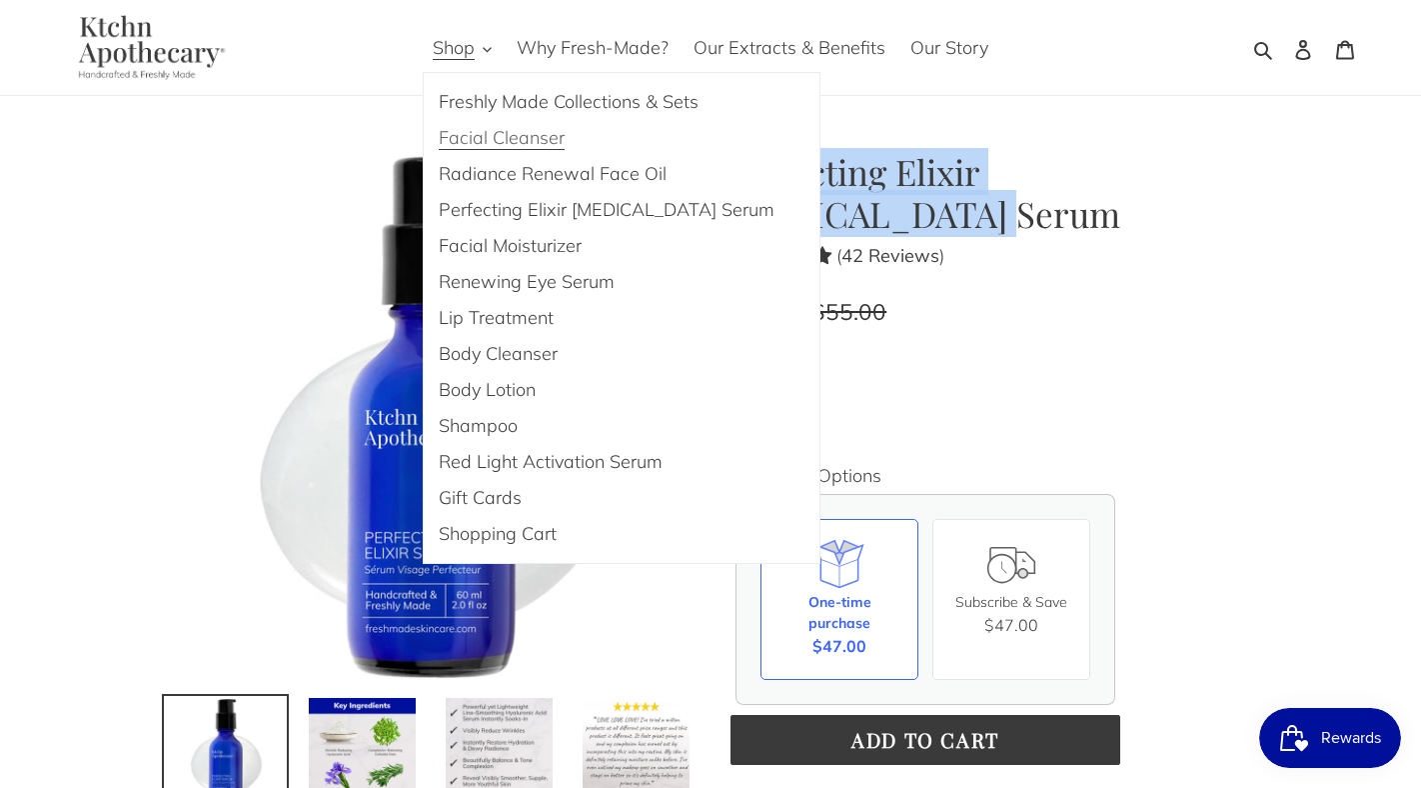
click at [470, 131] on span "Facial Cleanser" at bounding box center [502, 138] width 126 height 24
